Goal: Task Accomplishment & Management: Manage account settings

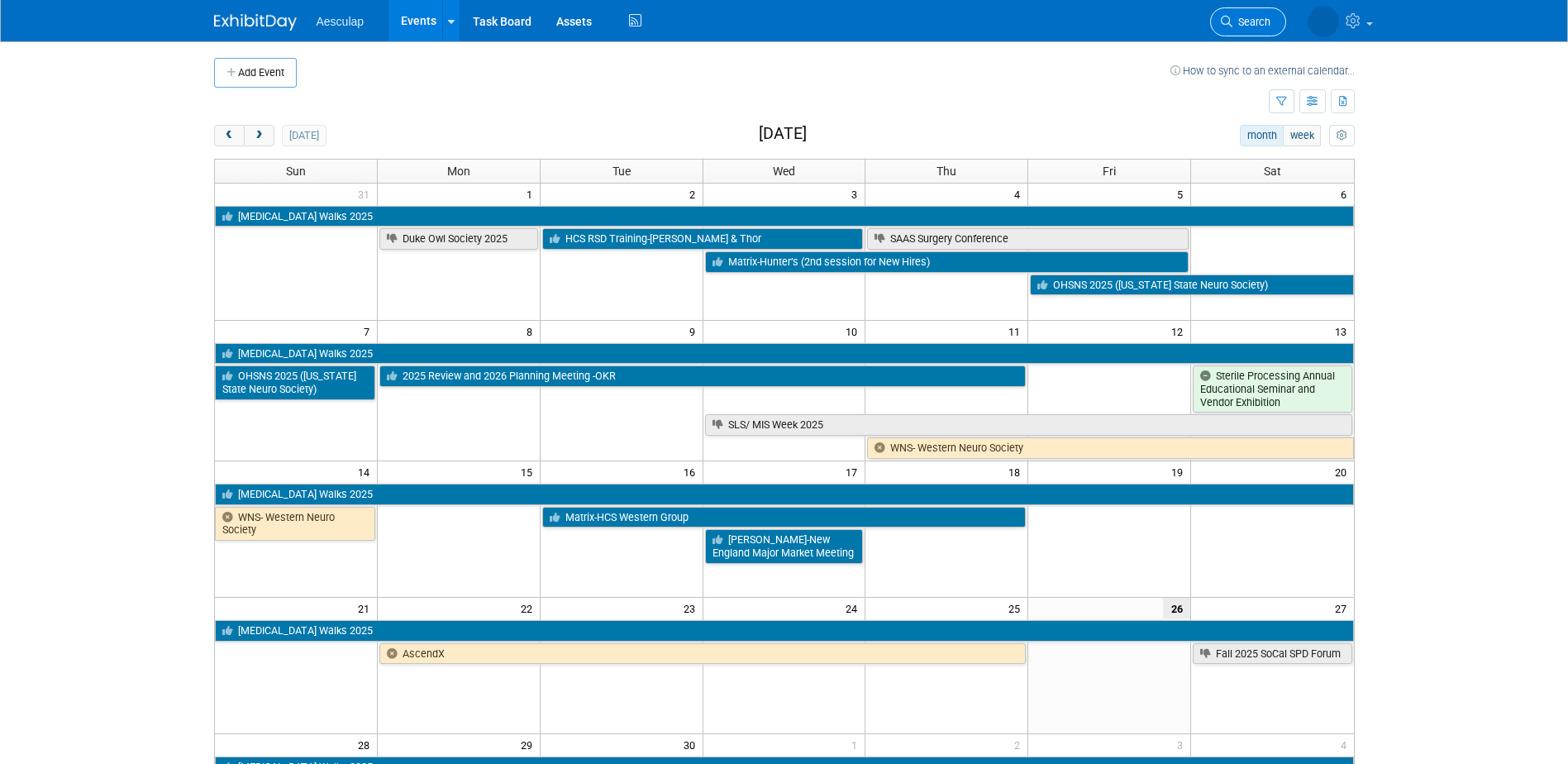
click at [1249, 23] on span "Search" at bounding box center [1251, 22] width 38 height 12
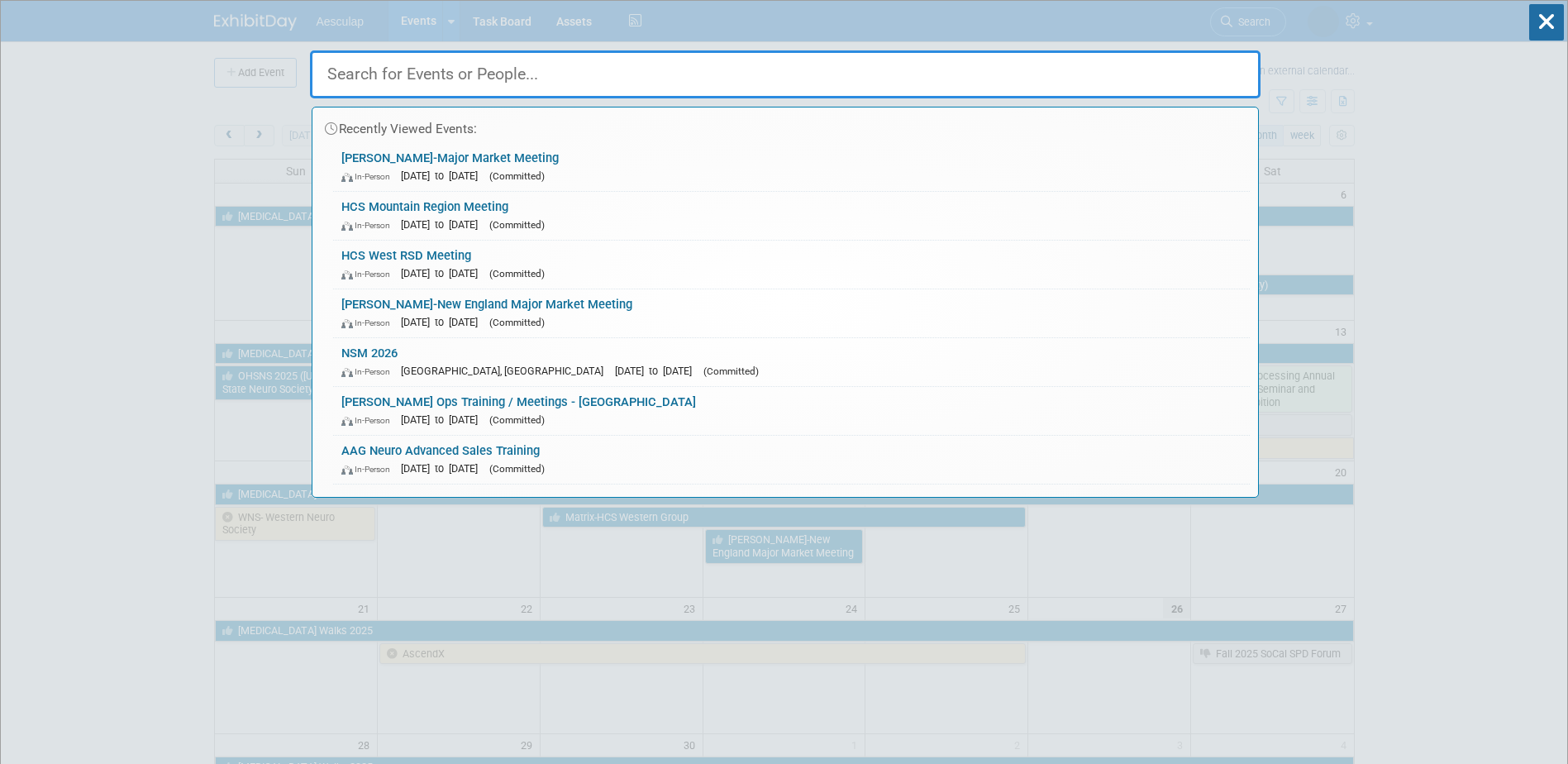
click at [466, 69] on input "text" at bounding box center [784, 74] width 950 height 48
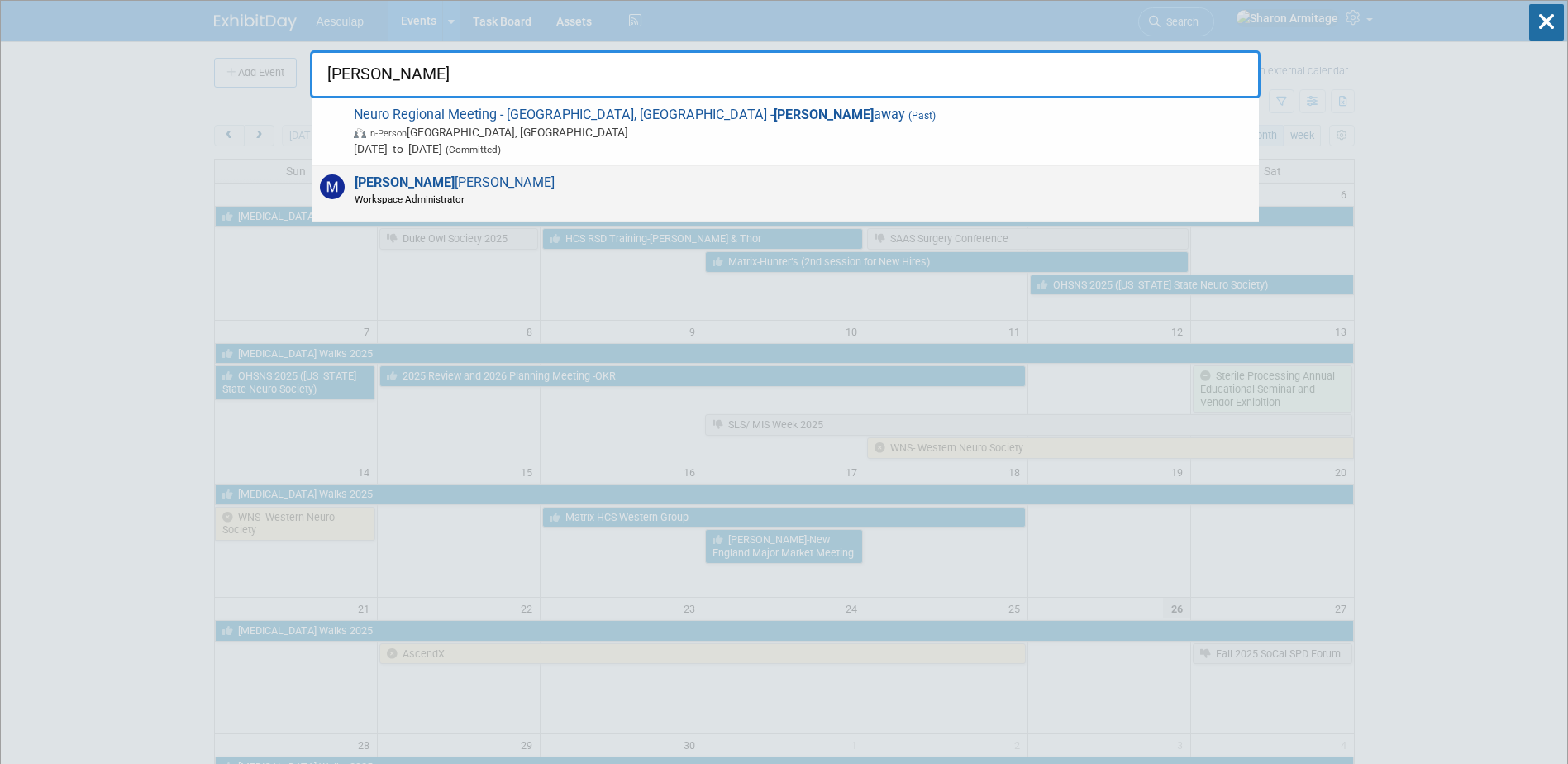
type input "[PERSON_NAME]"
click at [419, 188] on span "Maggie Jenkins Workspace Administrator" at bounding box center [452, 191] width 205 height 32
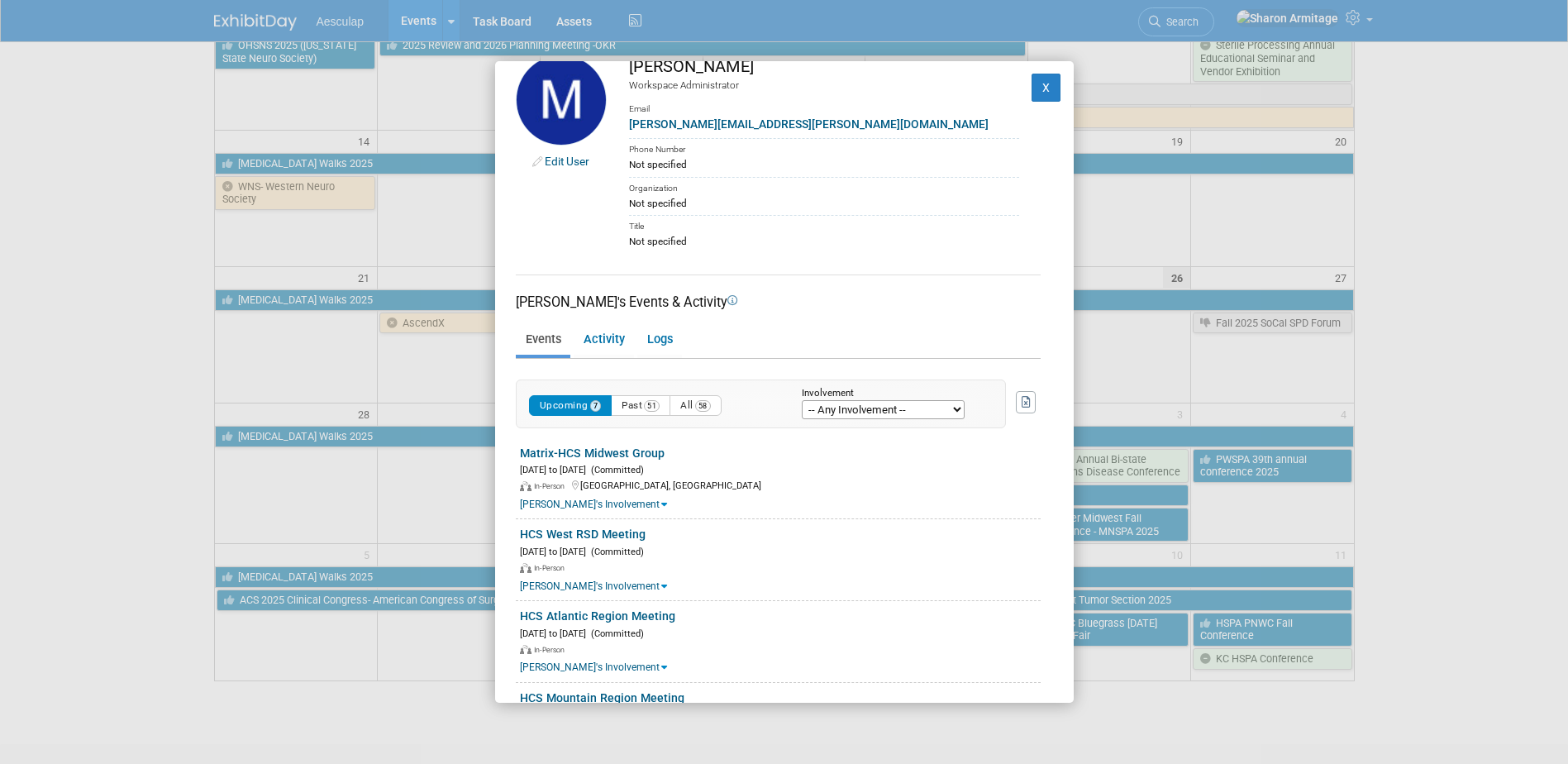
scroll to position [26, 0]
click at [64, 408] on div "Edit User Maggie Jenkins Workspace Administrator Email Maggie.jenkins@aesculapu…" at bounding box center [784, 382] width 1568 height 764
click at [1032, 91] on button "X" at bounding box center [1047, 87] width 30 height 28
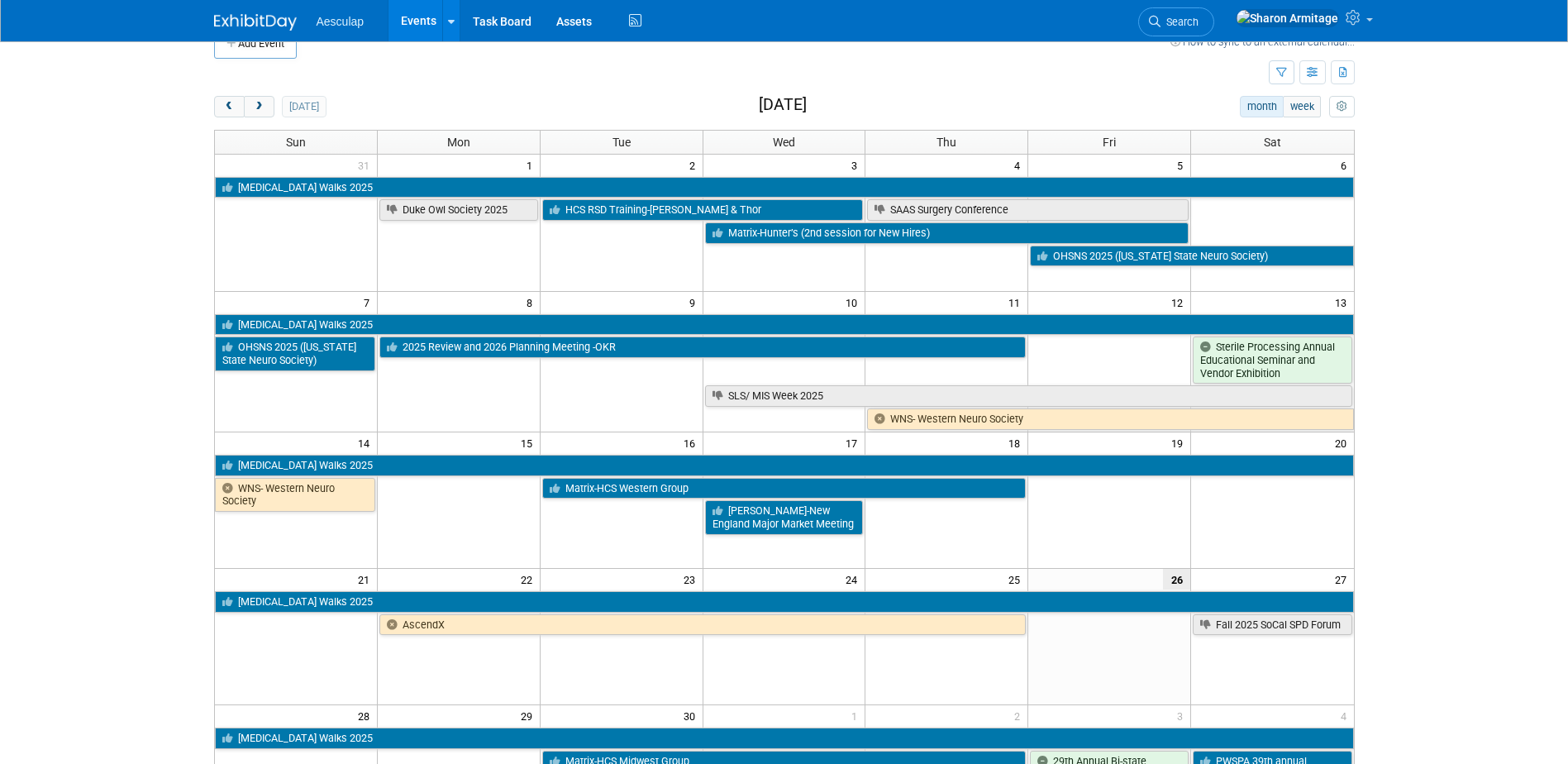
scroll to position [0, 0]
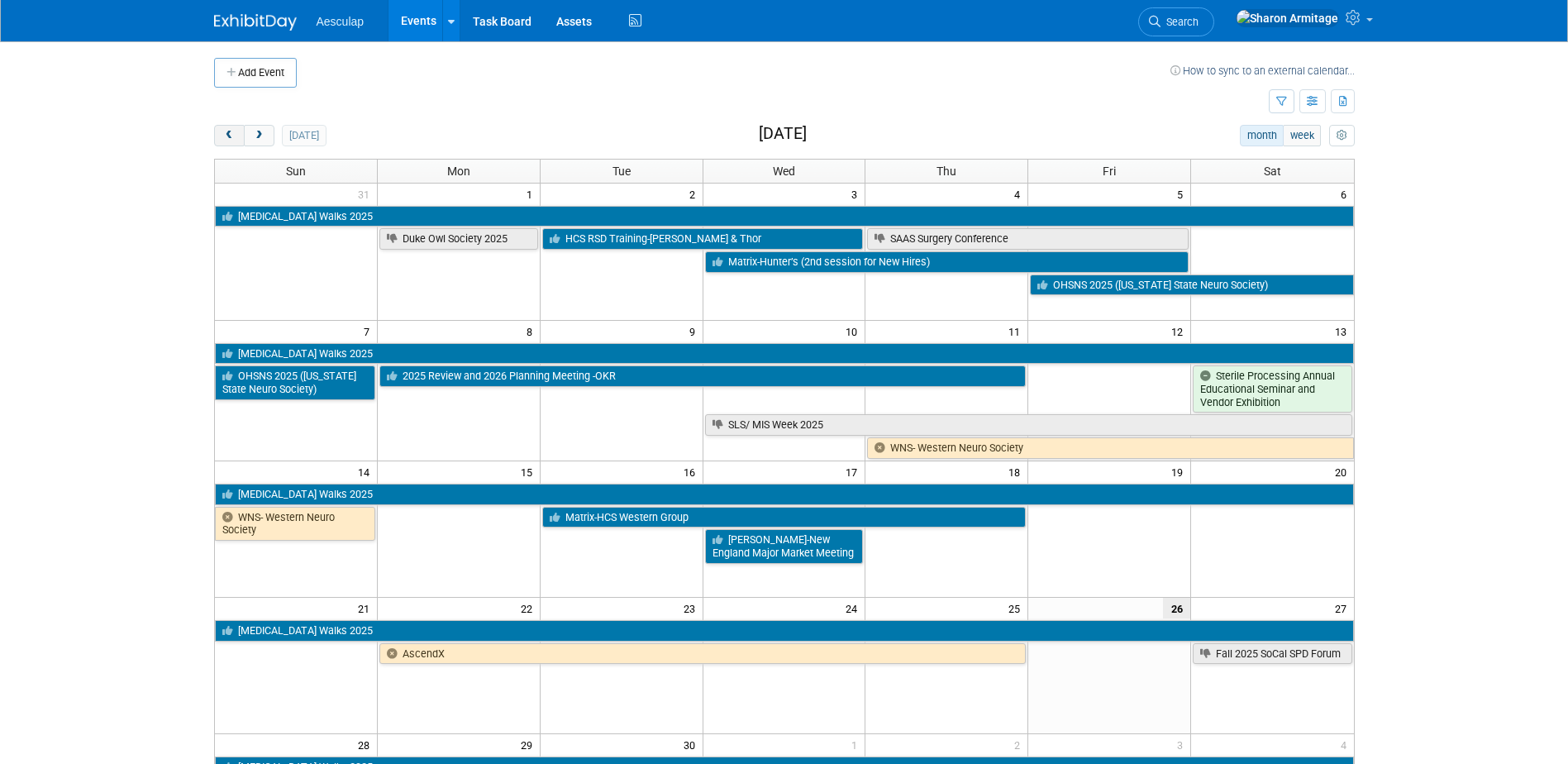
click at [221, 138] on button "prev" at bounding box center [229, 135] width 31 height 21
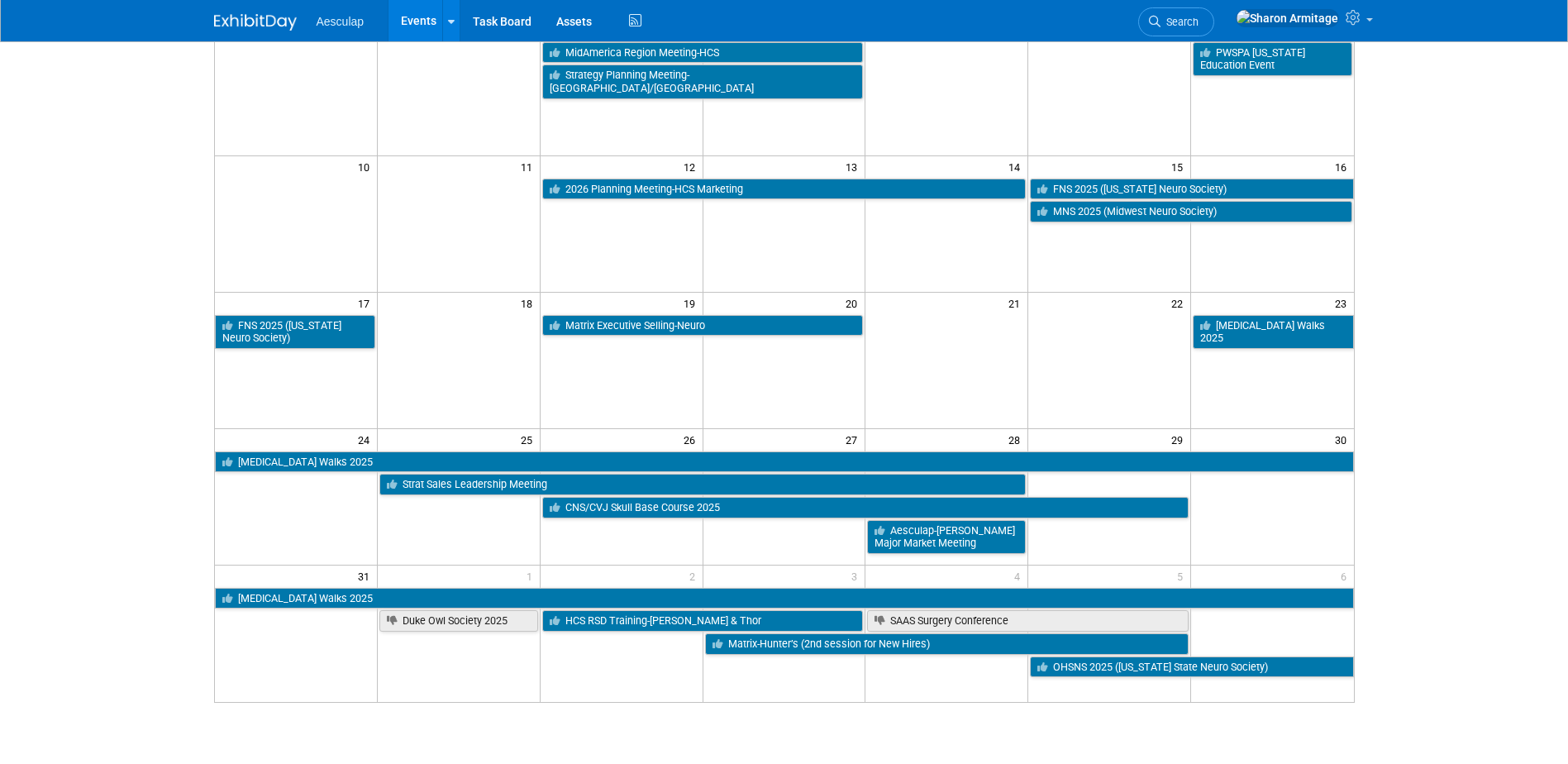
scroll to position [331, 0]
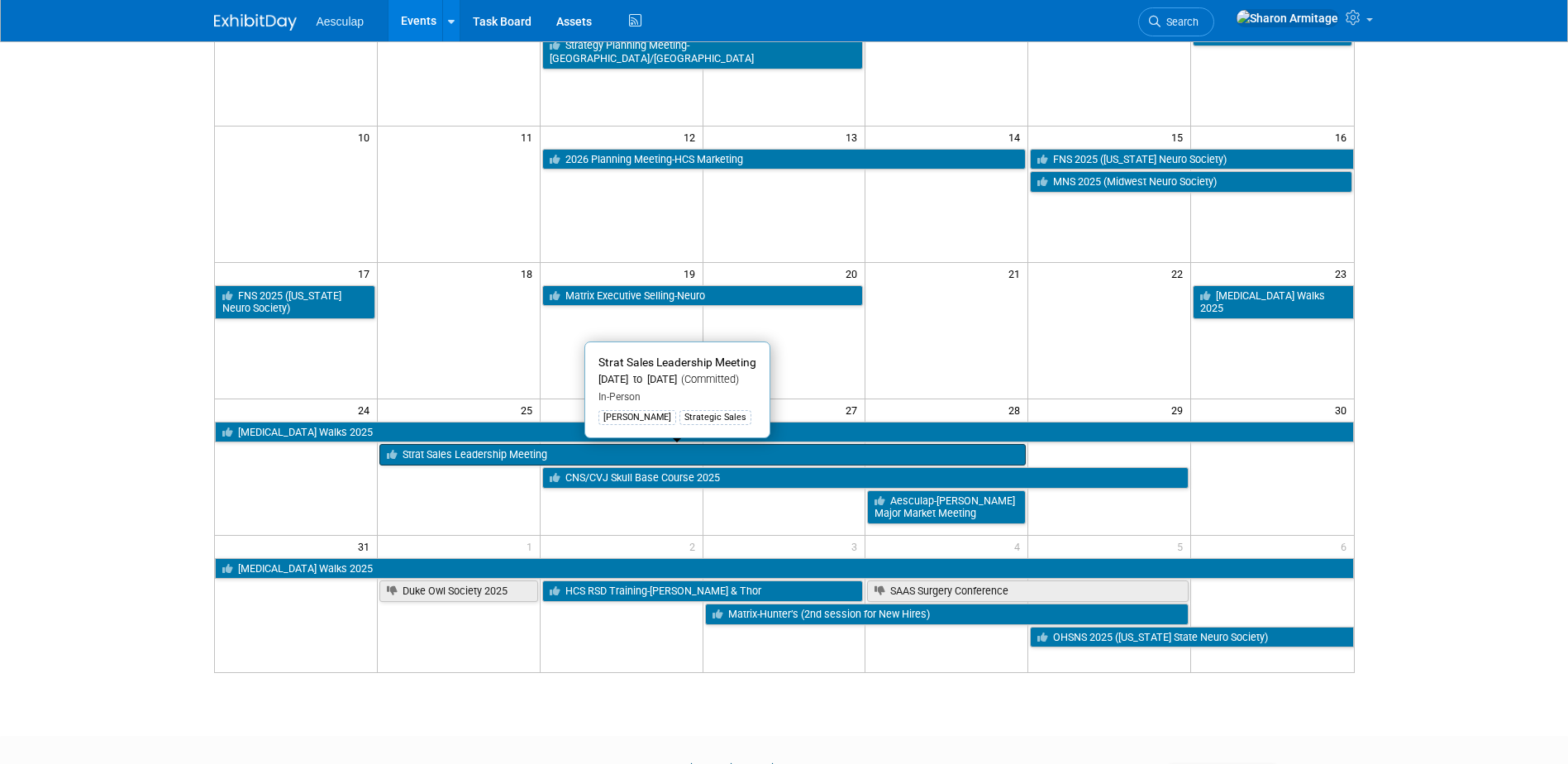
click at [487, 453] on link "Strat Sales Leadership Meeting" at bounding box center [702, 454] width 647 height 21
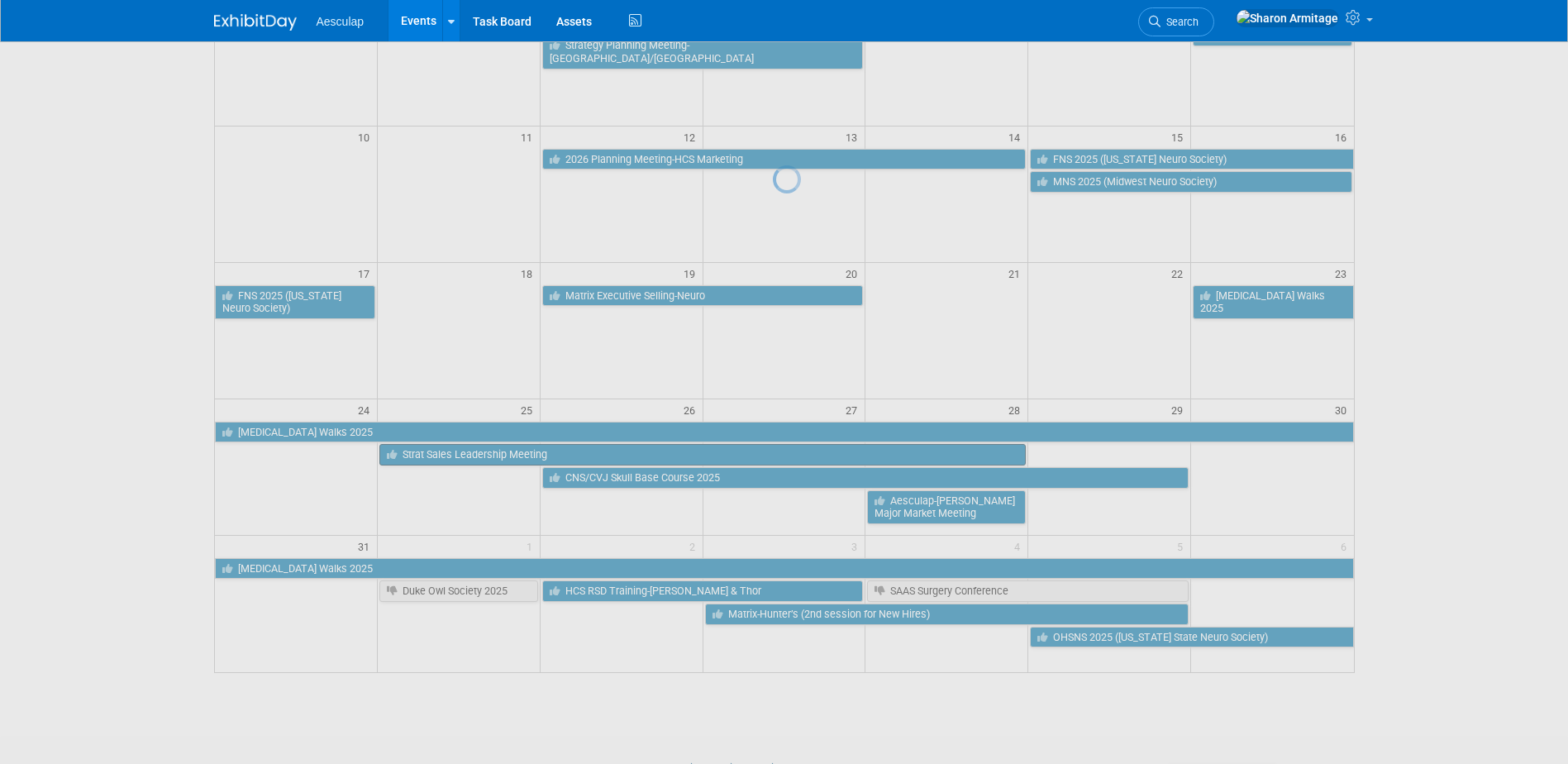
click at [773, 453] on div at bounding box center [784, 382] width 23 height 764
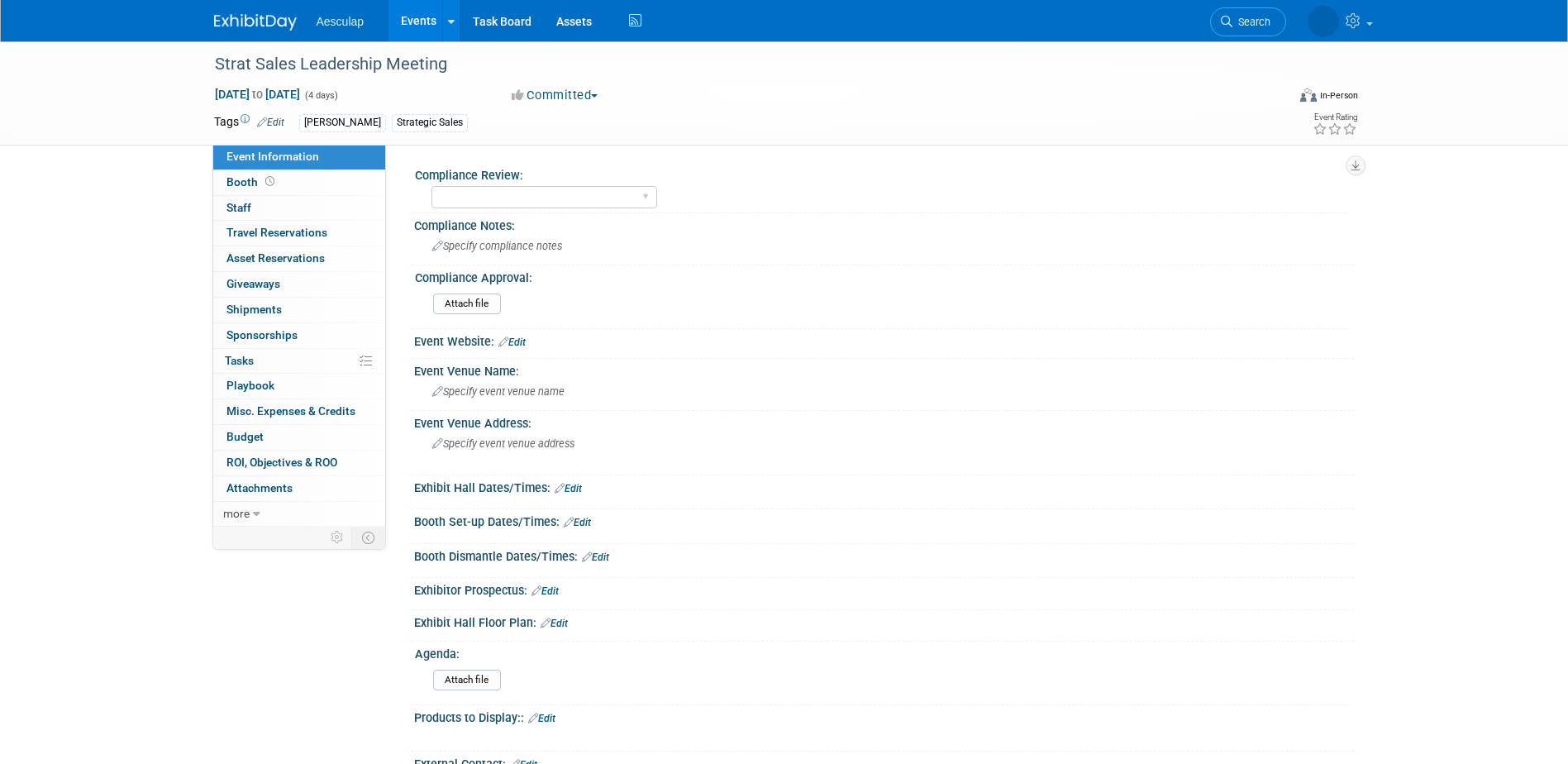
select select "Strategic Sales"
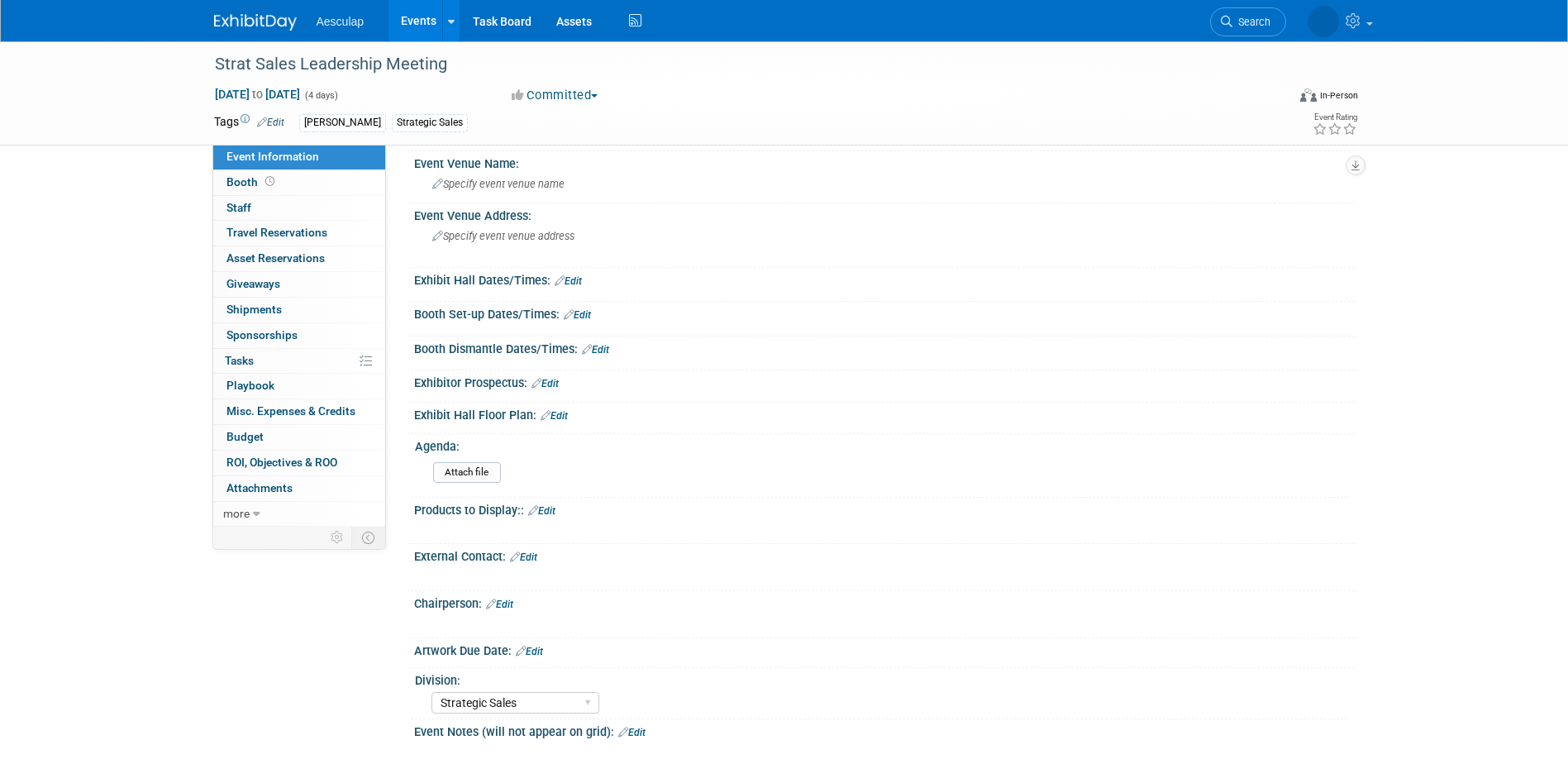
scroll to position [248, 0]
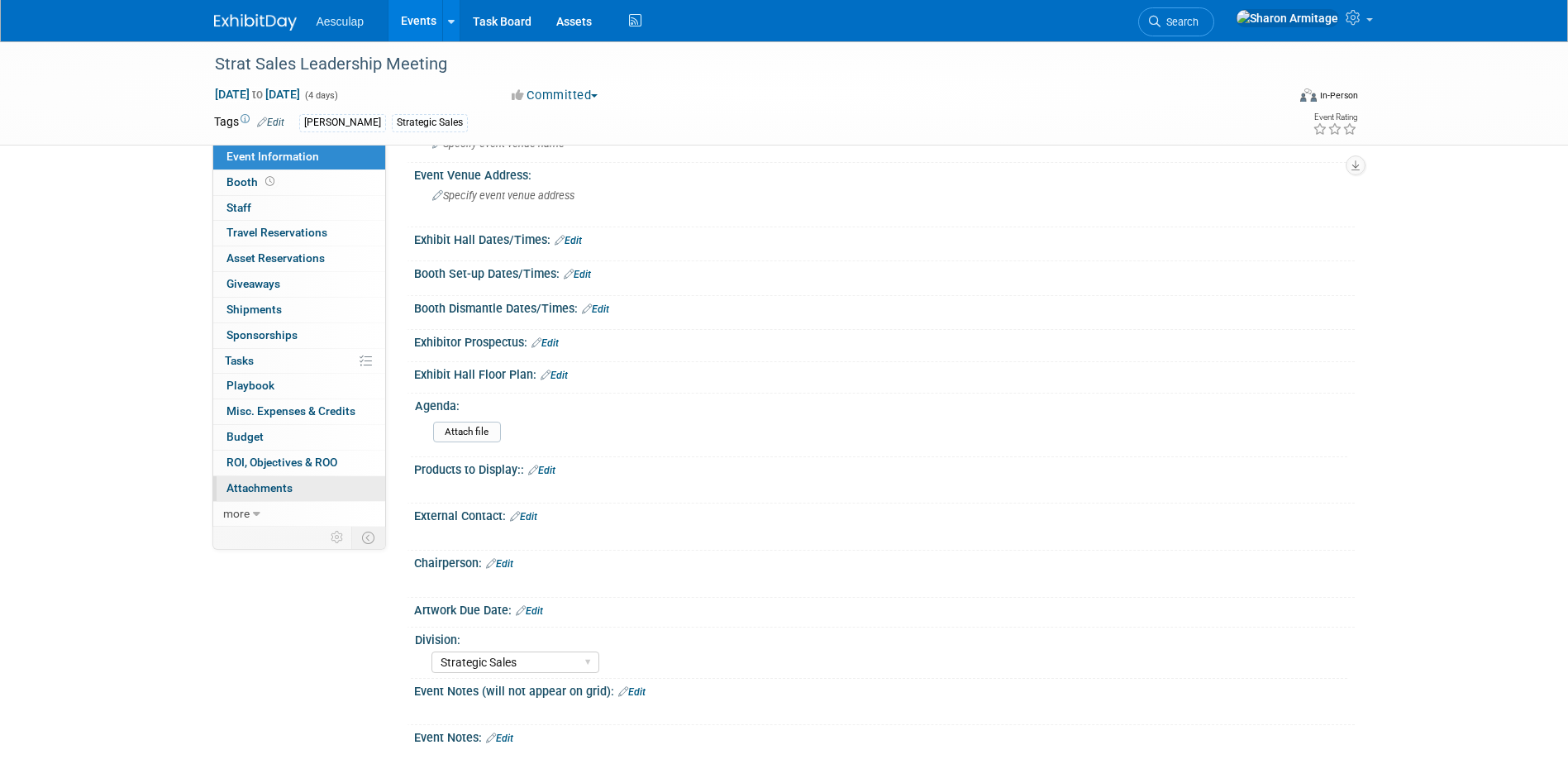
click at [284, 491] on span "Attachments 0" at bounding box center [259, 487] width 66 height 13
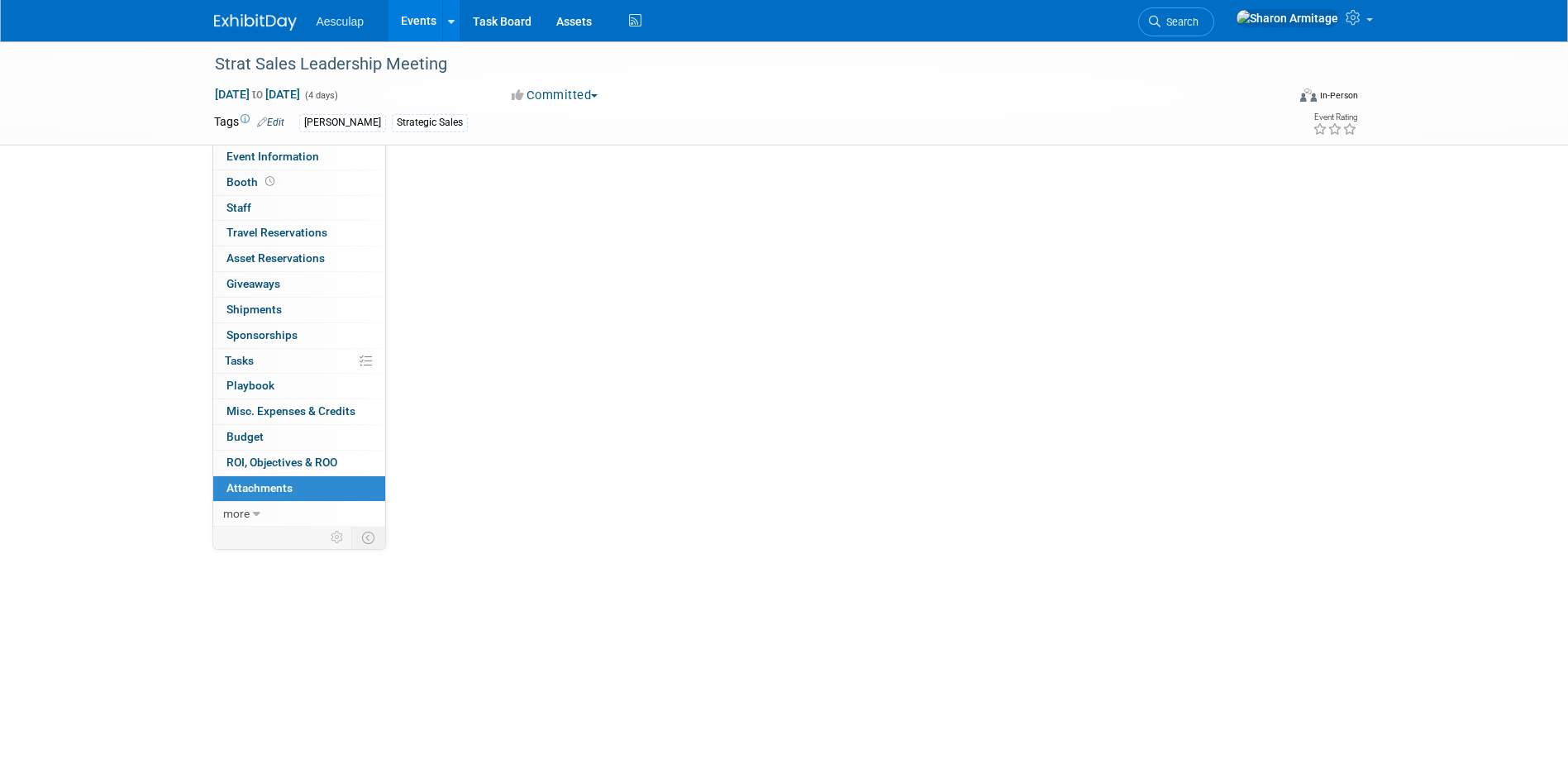
scroll to position [0, 0]
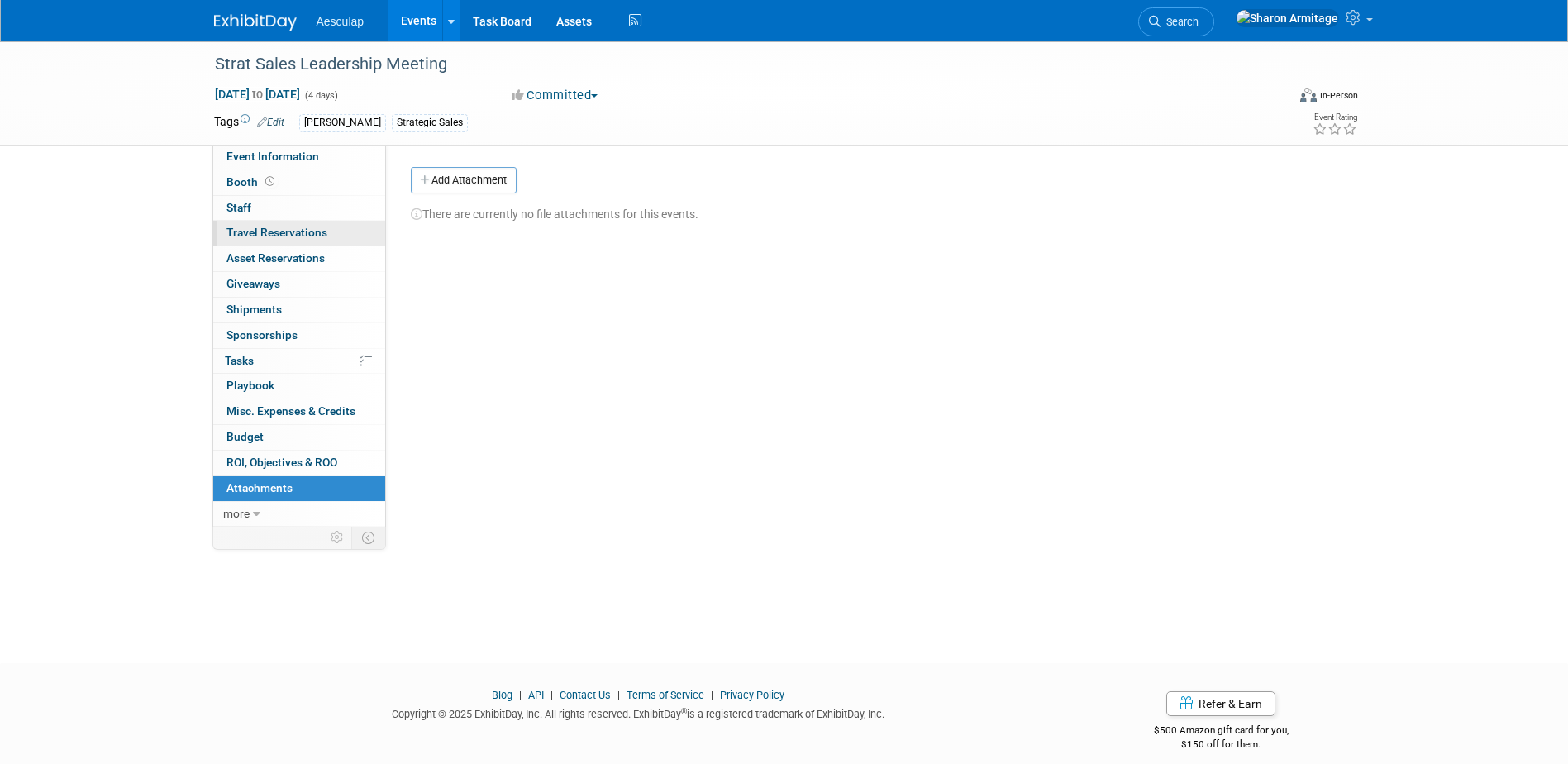
click at [319, 236] on span "Travel Reservations 0" at bounding box center [277, 232] width 101 height 13
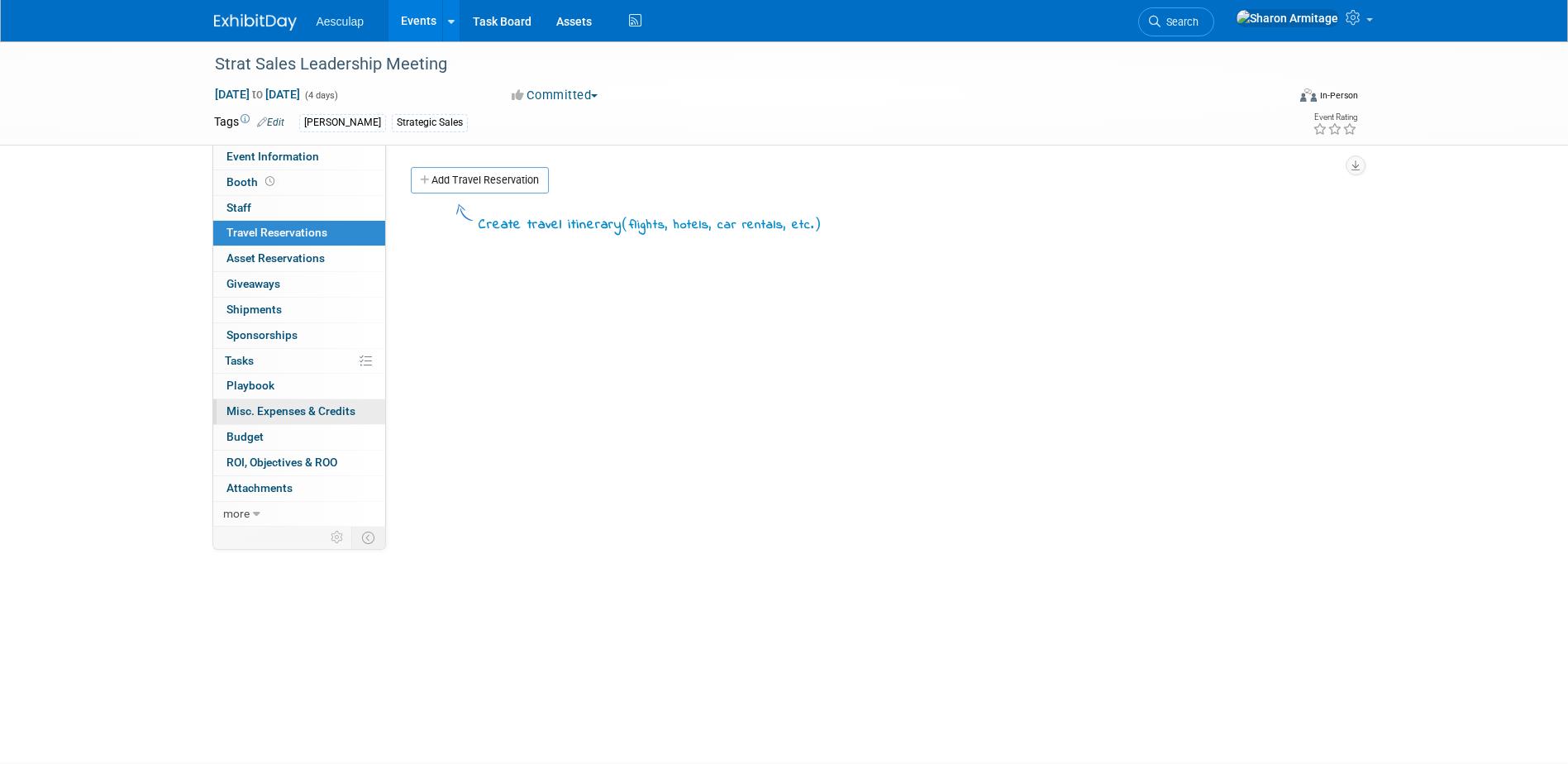
click at [309, 412] on span "Misc. Expenses & Credits 0" at bounding box center [291, 410] width 129 height 13
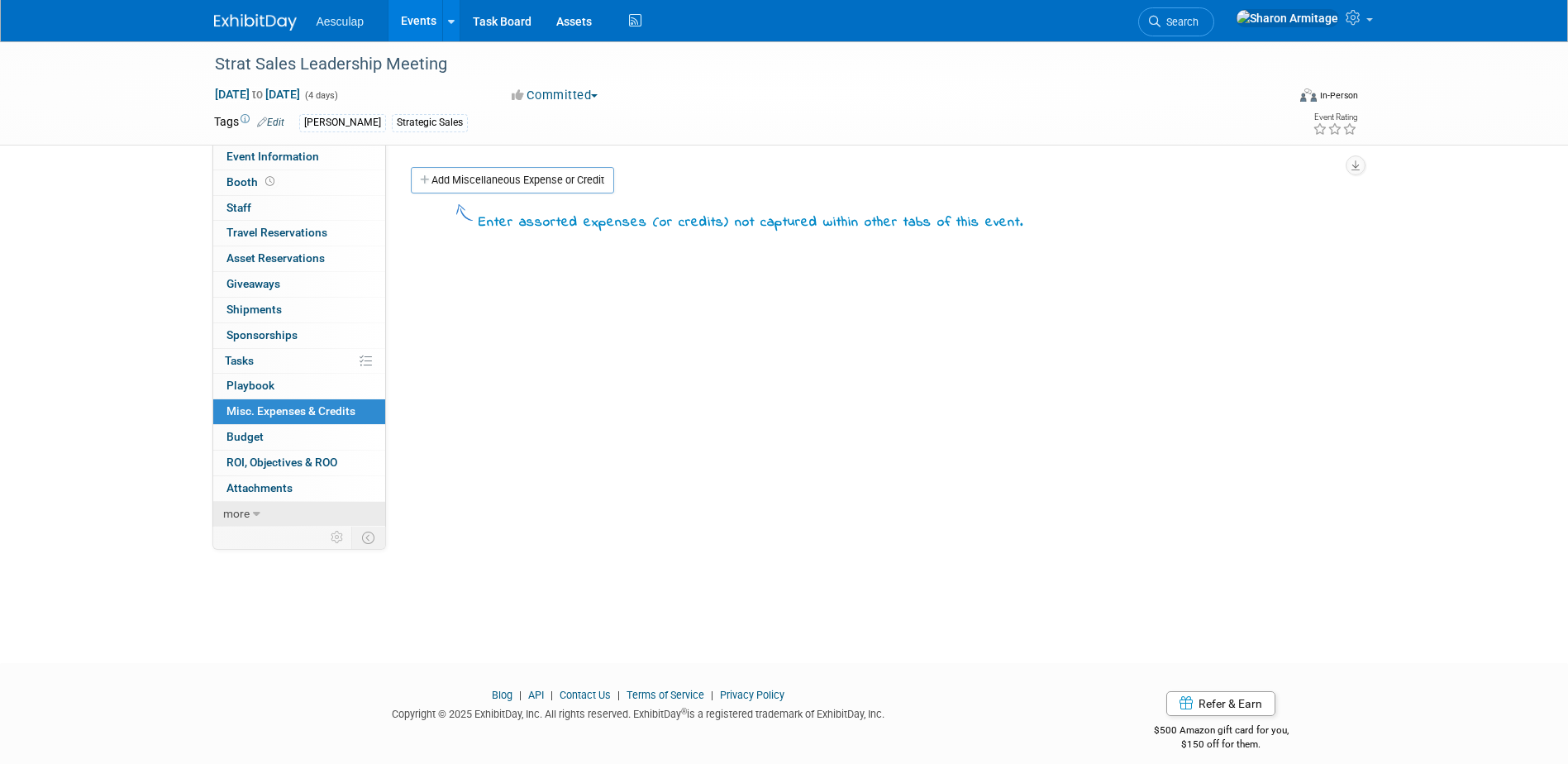
click at [237, 511] on span "more" at bounding box center [236, 513] width 26 height 13
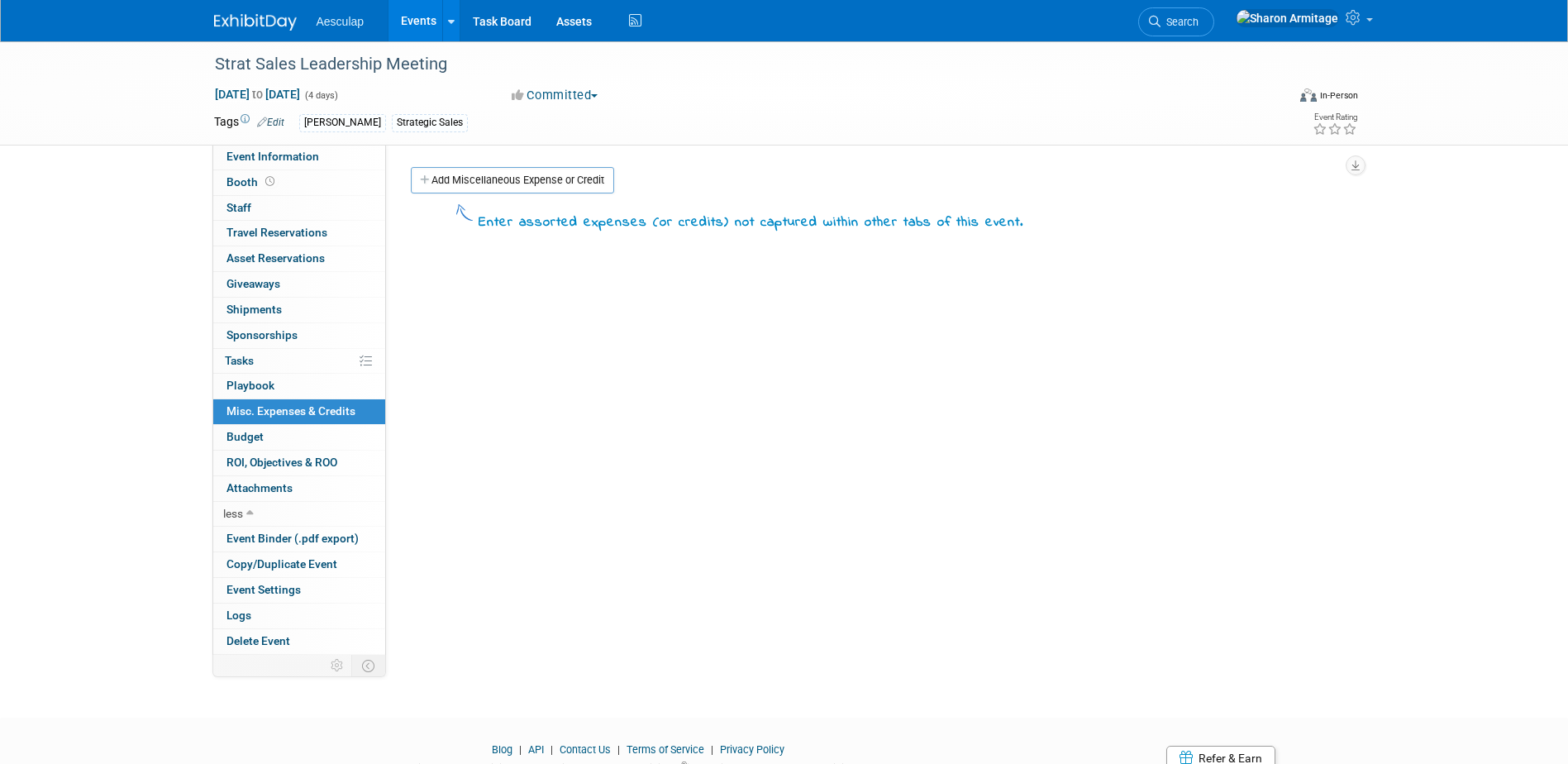
click at [601, 111] on div "Tags Edit [PERSON_NAME] Strategic Sales" at bounding box center [689, 124] width 949 height 25
click at [600, 98] on button "Committed" at bounding box center [554, 95] width 98 height 18
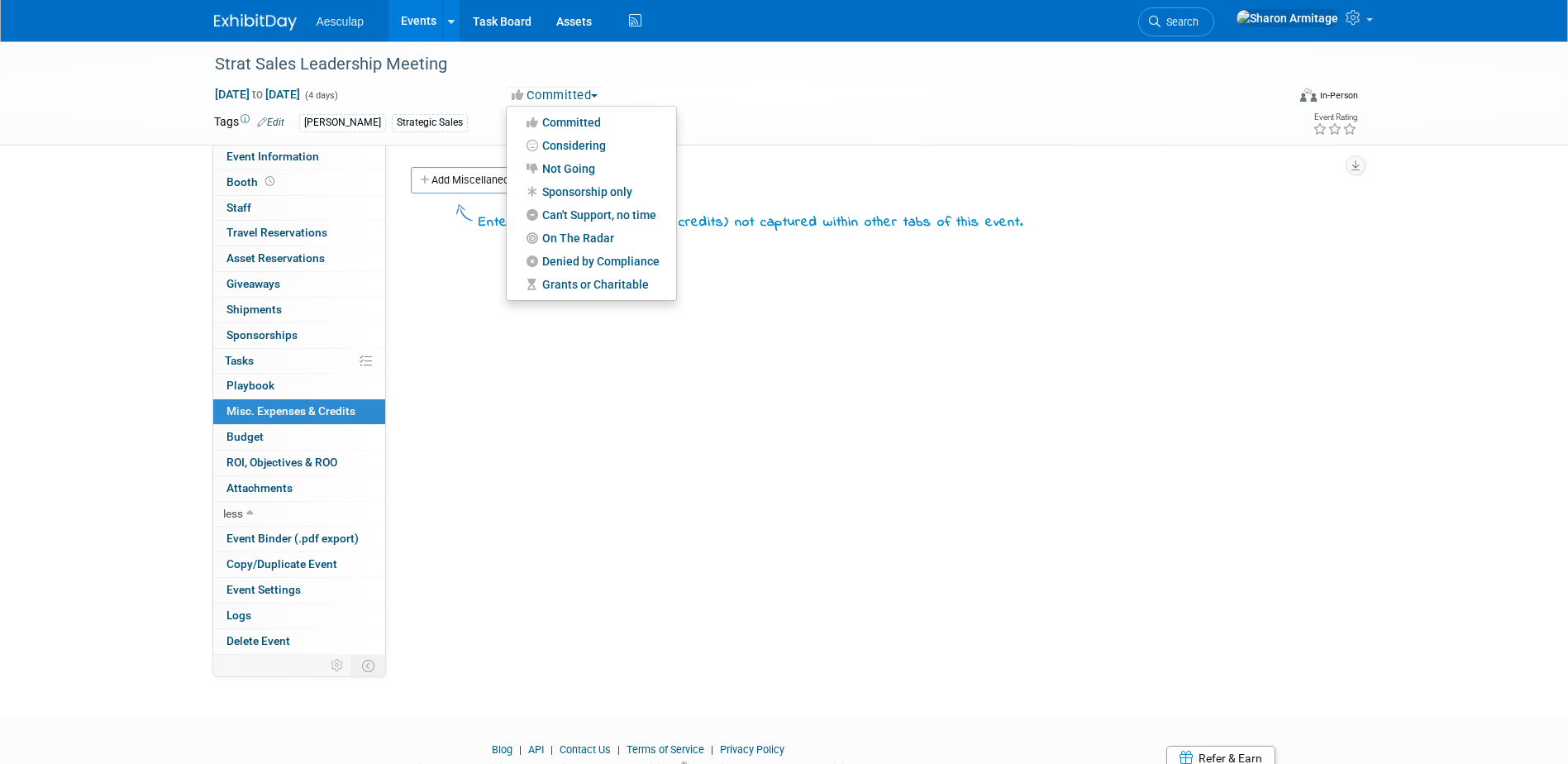
click at [829, 93] on div "Committed Committed Considering Not Going Sponsorship only Can't Support, no ti…" at bounding box center [688, 95] width 365 height 19
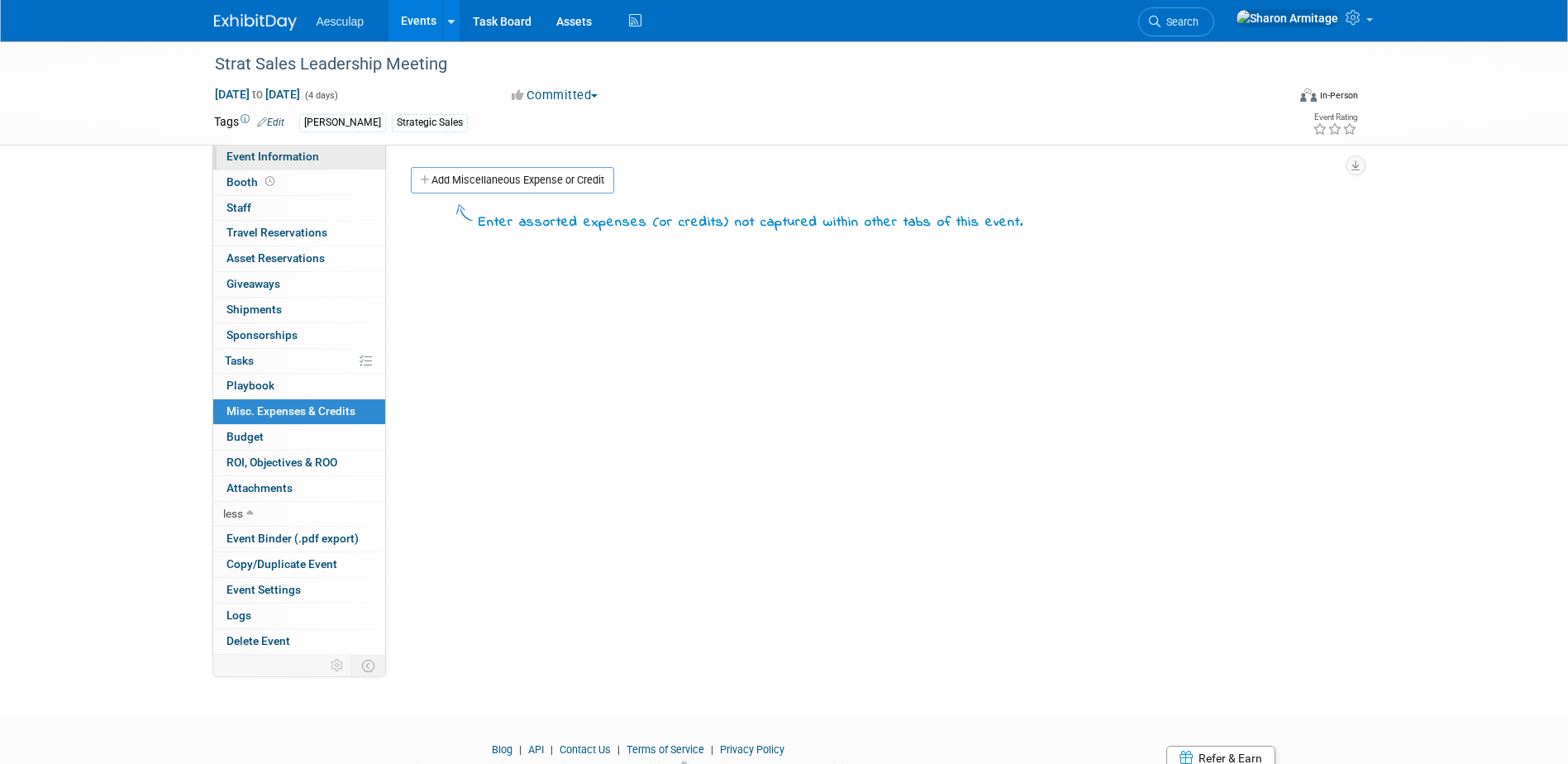
click at [333, 163] on link "Event Information" at bounding box center [299, 157] width 172 height 25
select select "Strategic Sales"
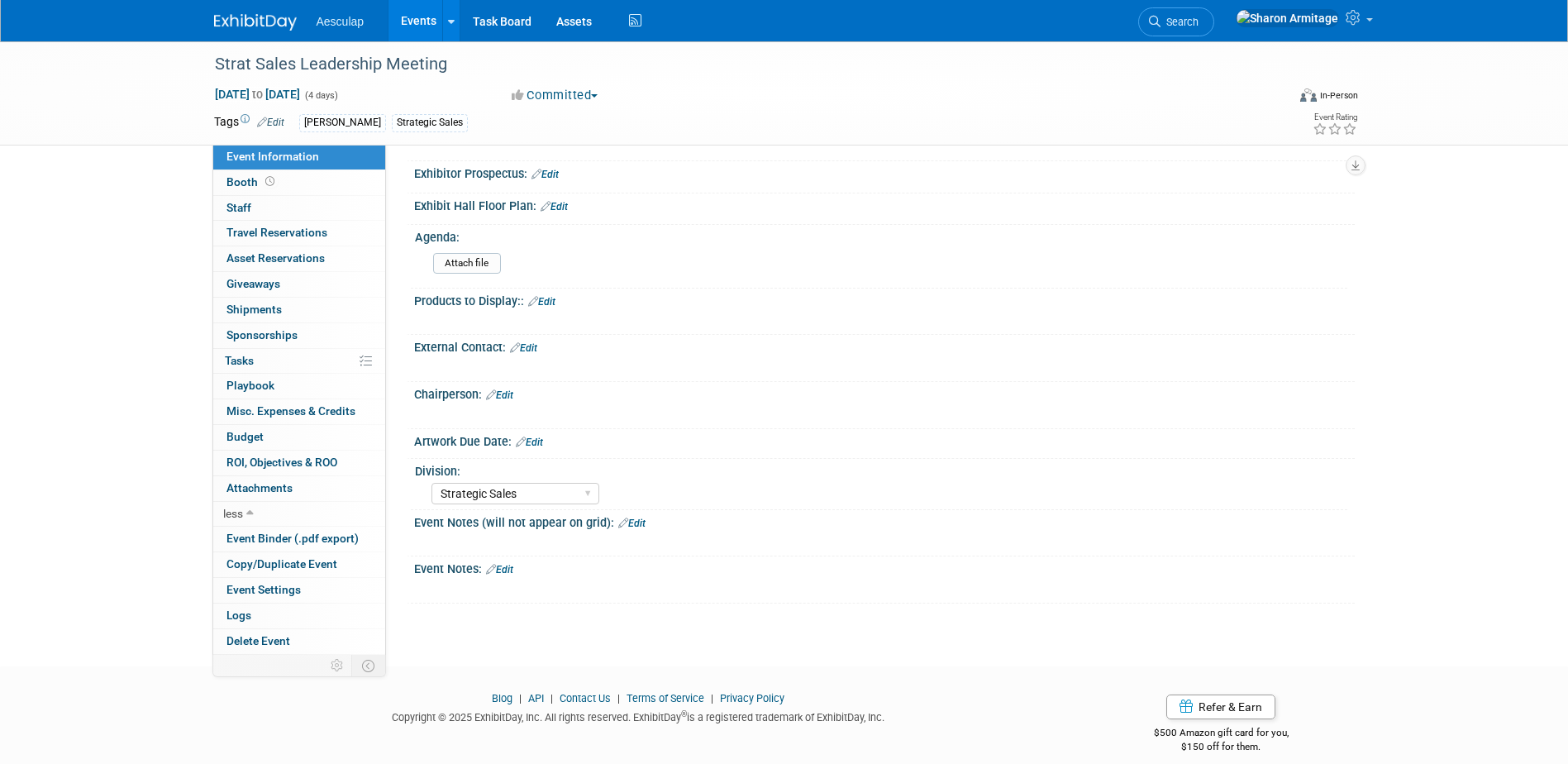
scroll to position [434, 0]
